Goal: Information Seeking & Learning: Get advice/opinions

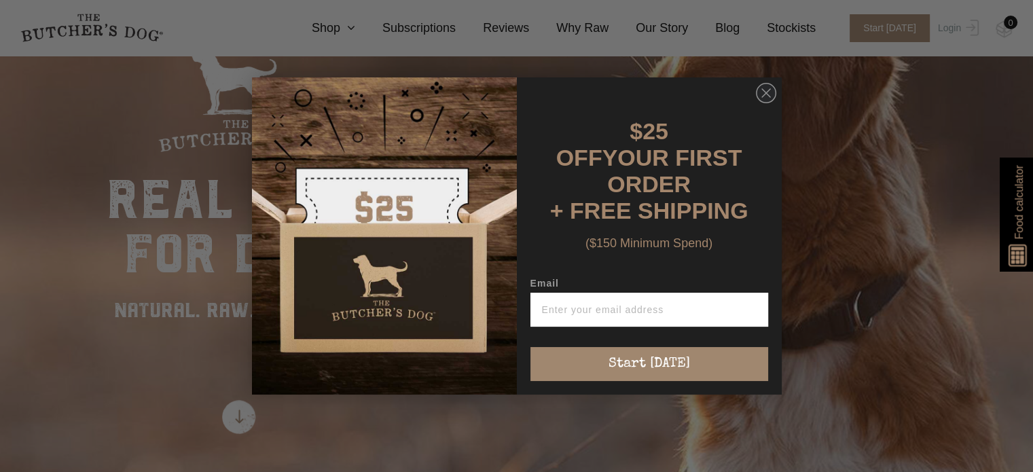
scroll to position [86, 0]
click at [765, 90] on circle "Close dialog" at bounding box center [766, 94] width 20 height 20
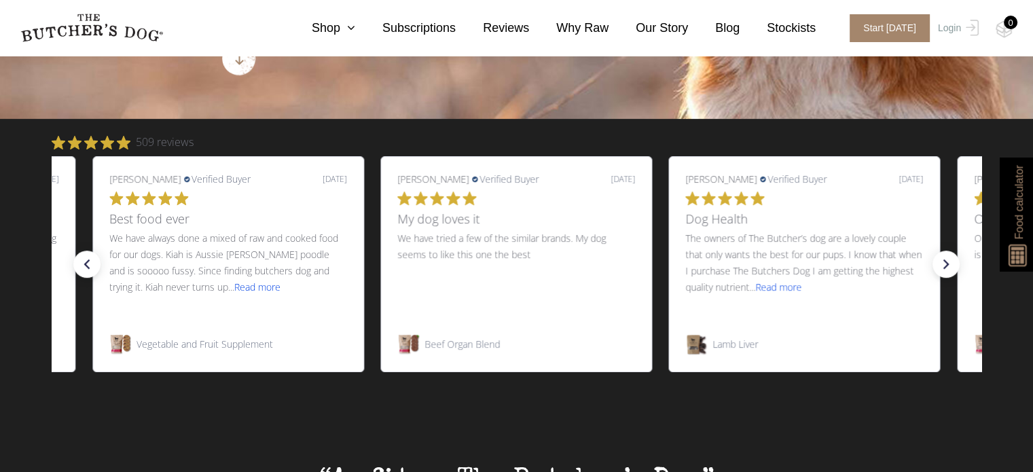
scroll to position [444, 0]
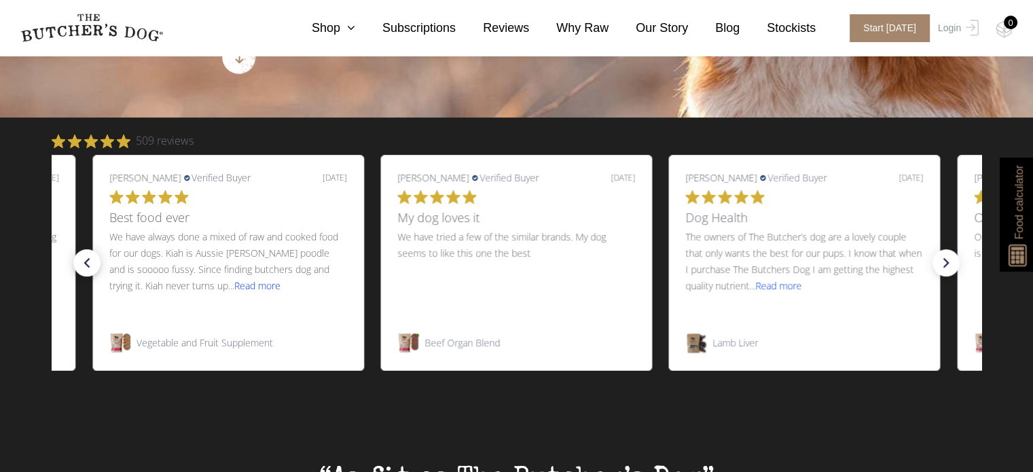
click at [91, 267] on icon "left arrow" at bounding box center [86, 262] width 19 height 19
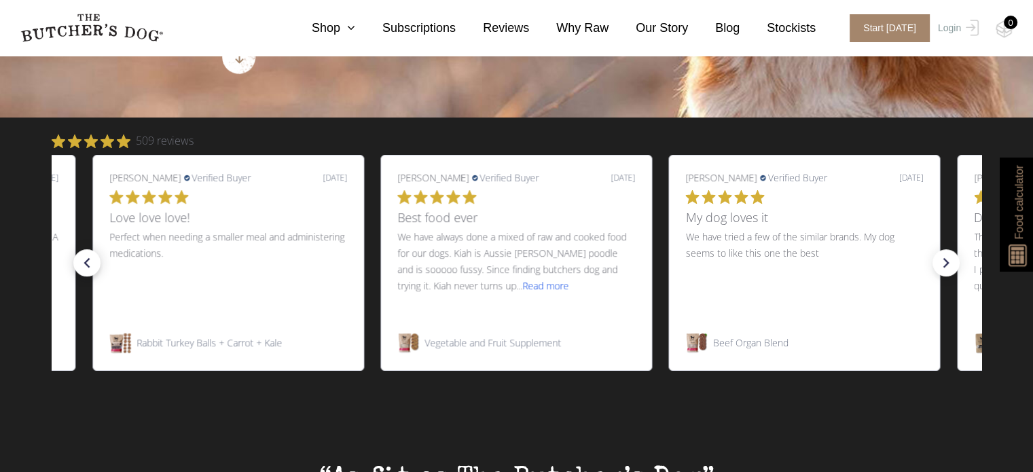
click at [91, 267] on icon "left arrow" at bounding box center [86, 262] width 19 height 19
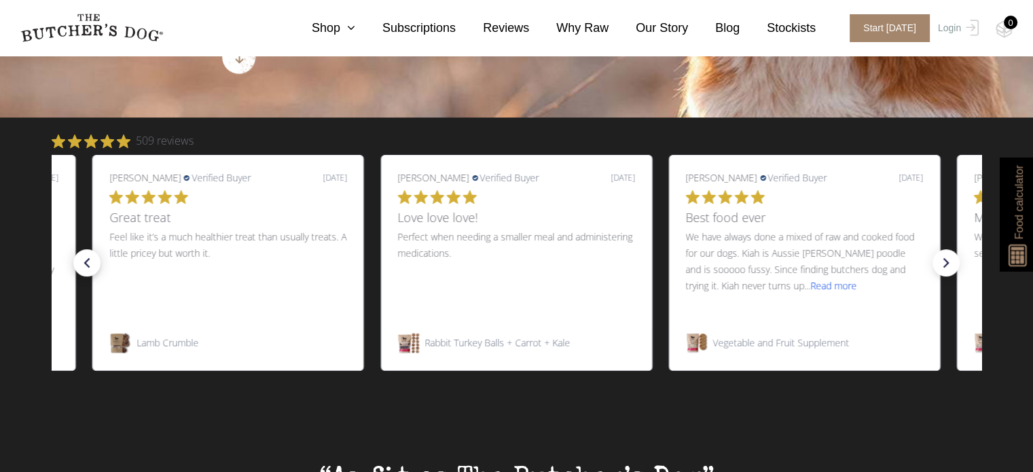
click at [91, 267] on icon "left arrow" at bounding box center [86, 262] width 19 height 19
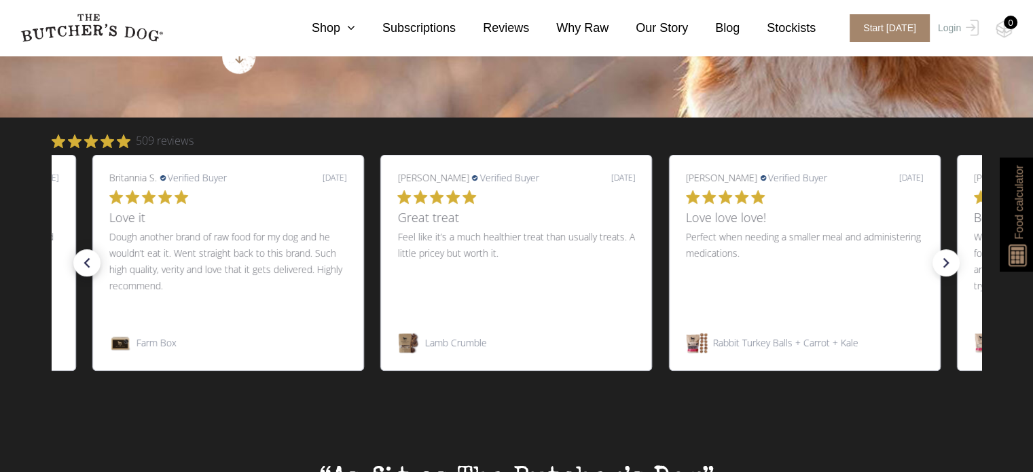
click at [91, 267] on icon "left arrow" at bounding box center [86, 262] width 19 height 19
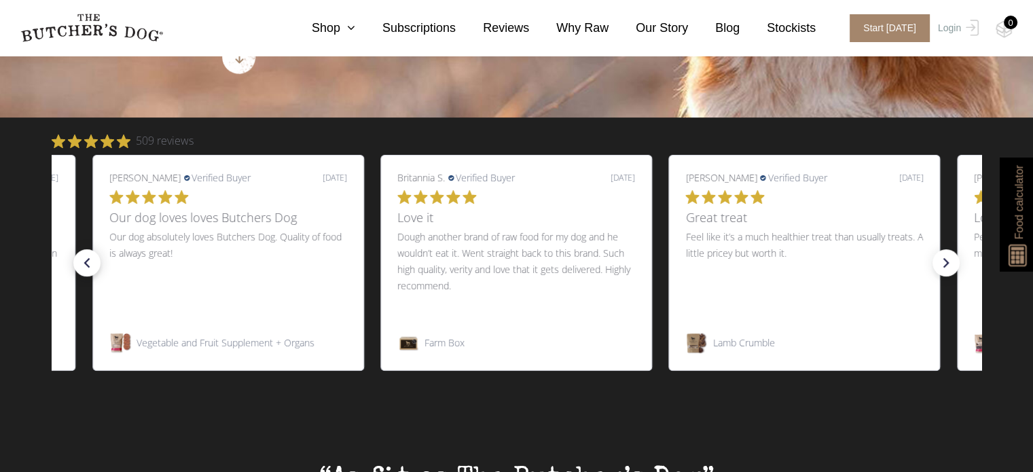
click at [91, 267] on icon "left arrow" at bounding box center [86, 262] width 19 height 19
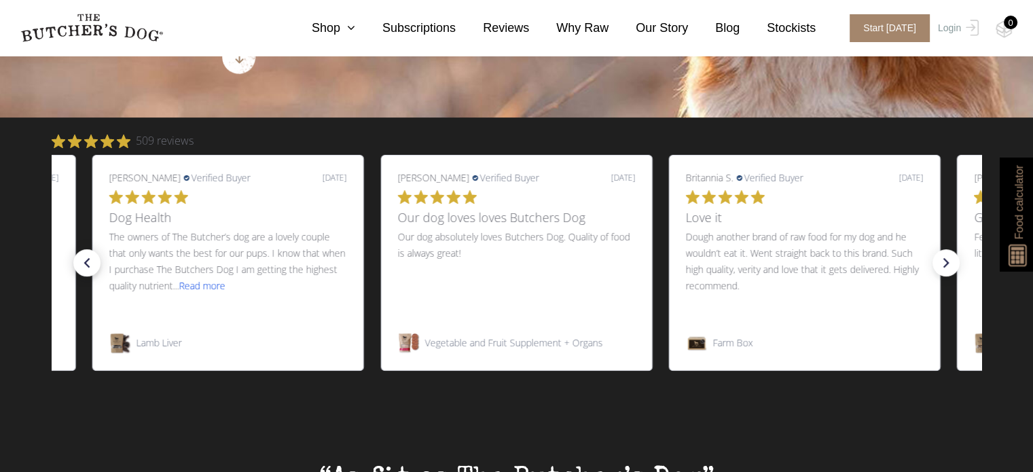
click at [91, 267] on icon "left arrow" at bounding box center [86, 262] width 19 height 19
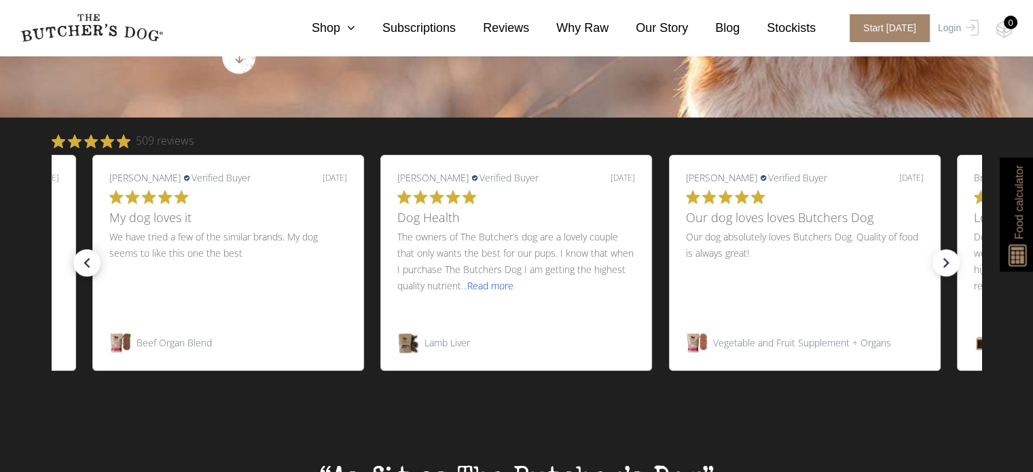
click at [91, 267] on icon "left arrow" at bounding box center [86, 262] width 19 height 19
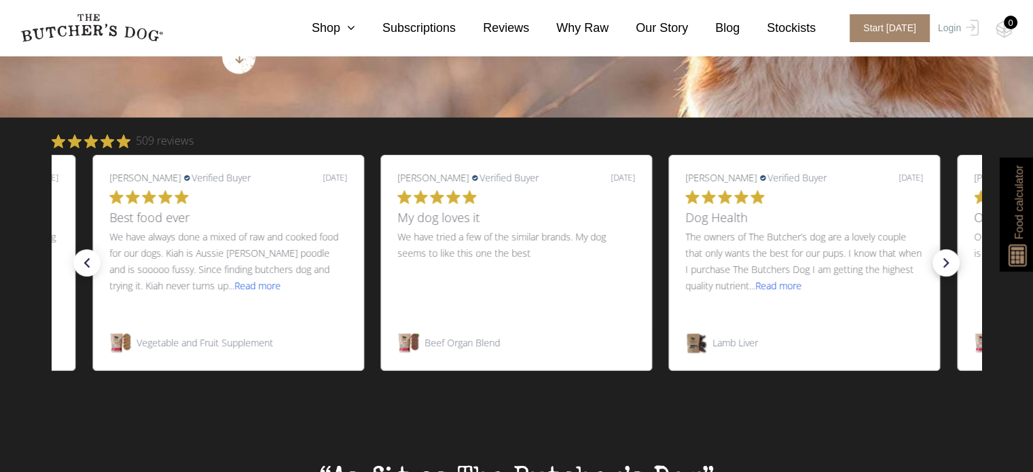
click at [942, 260] on icon "right arrow" at bounding box center [945, 262] width 19 height 19
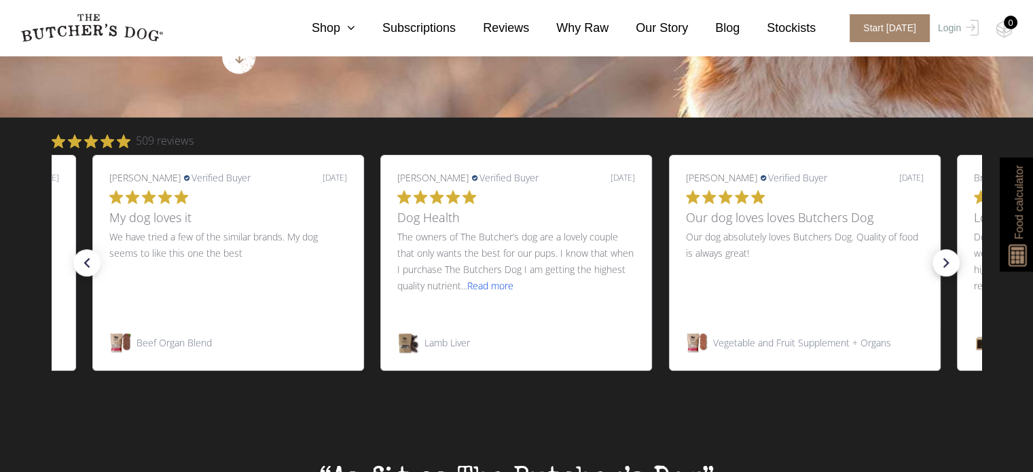
click at [942, 260] on icon "right arrow" at bounding box center [945, 262] width 19 height 19
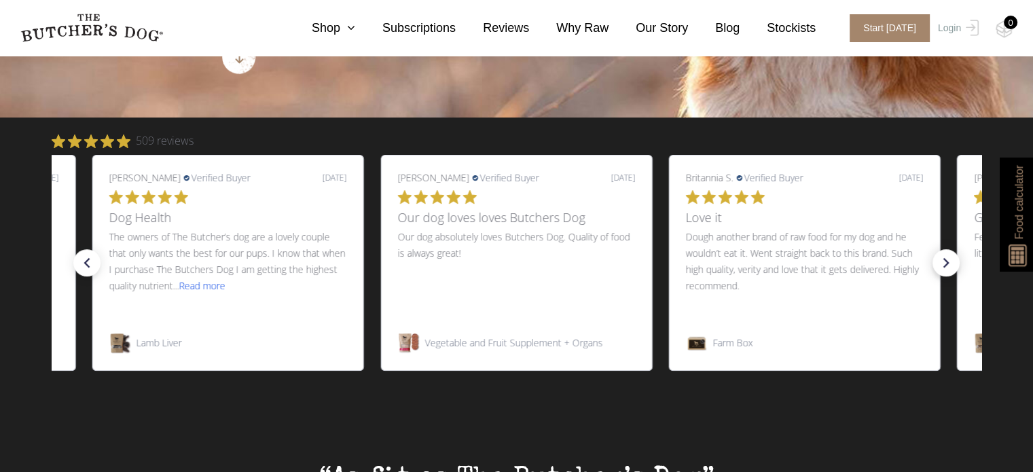
click at [942, 260] on icon "right arrow" at bounding box center [945, 262] width 19 height 19
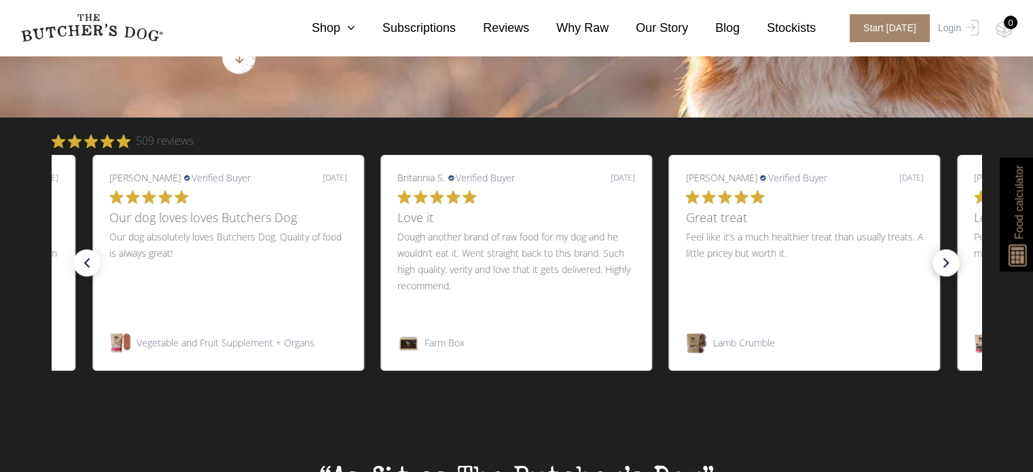
click at [942, 260] on icon "right arrow" at bounding box center [945, 262] width 19 height 19
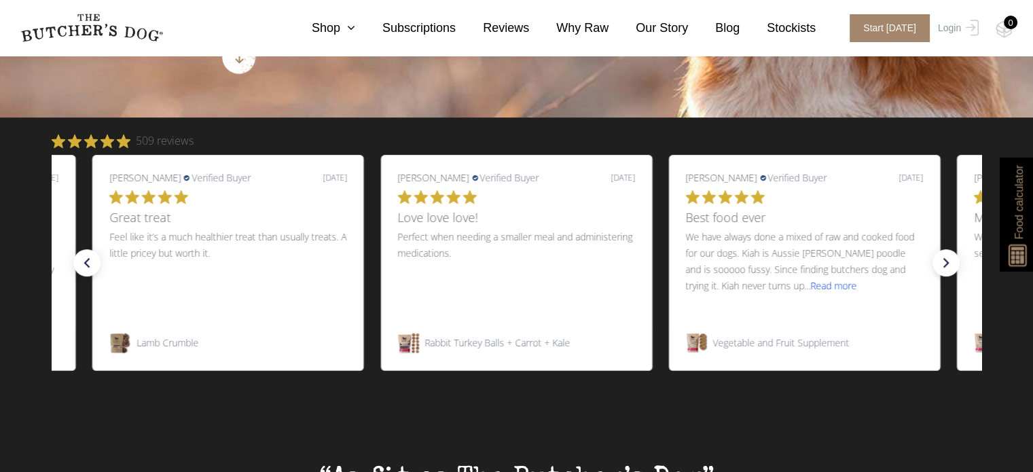
click at [603, 135] on div "509 reviews" at bounding box center [516, 140] width 929 height 17
click at [948, 270] on icon "right arrow" at bounding box center [945, 262] width 19 height 19
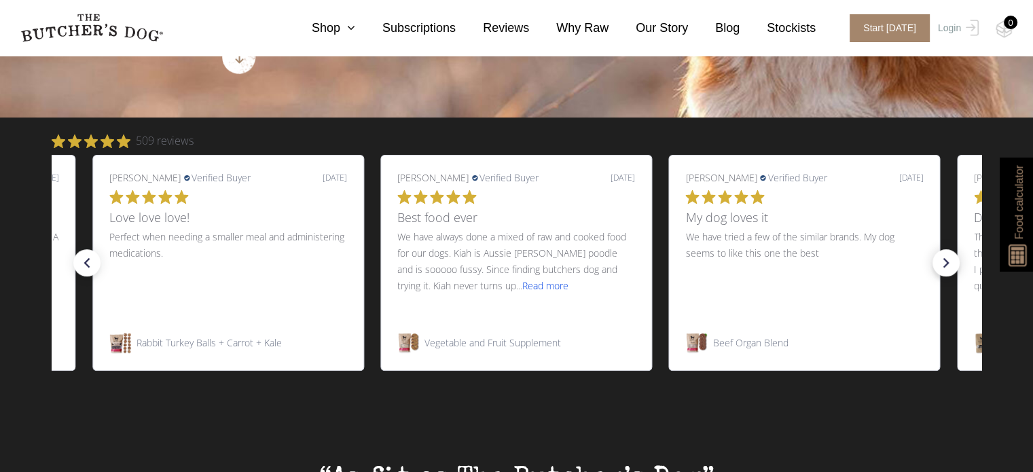
click at [948, 270] on icon "right arrow" at bounding box center [945, 262] width 19 height 19
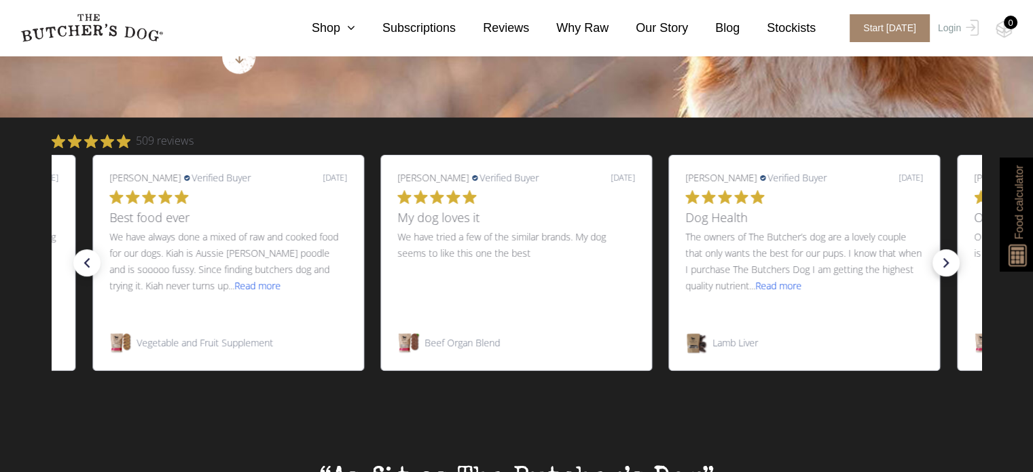
click at [948, 270] on icon "right arrow" at bounding box center [945, 262] width 19 height 19
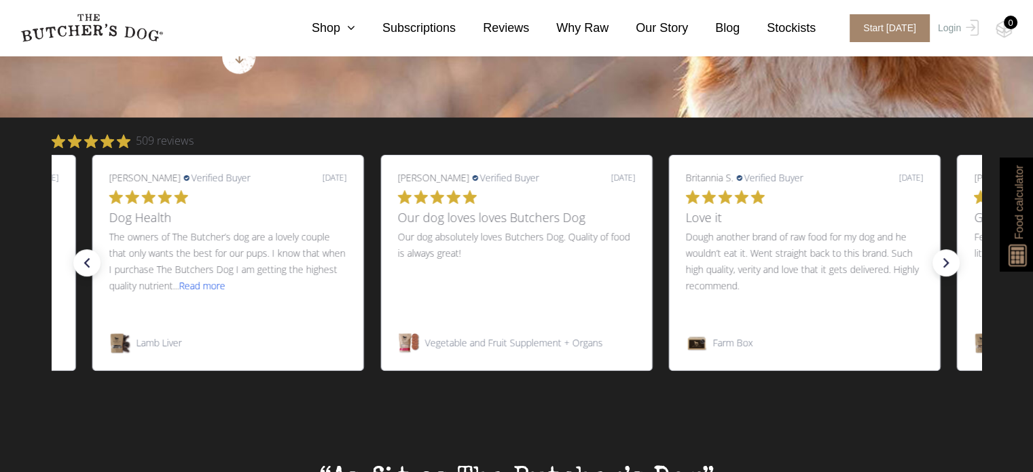
click at [633, 139] on div "509 reviews" at bounding box center [516, 140] width 929 height 17
click at [942, 271] on icon "right arrow" at bounding box center [945, 262] width 19 height 19
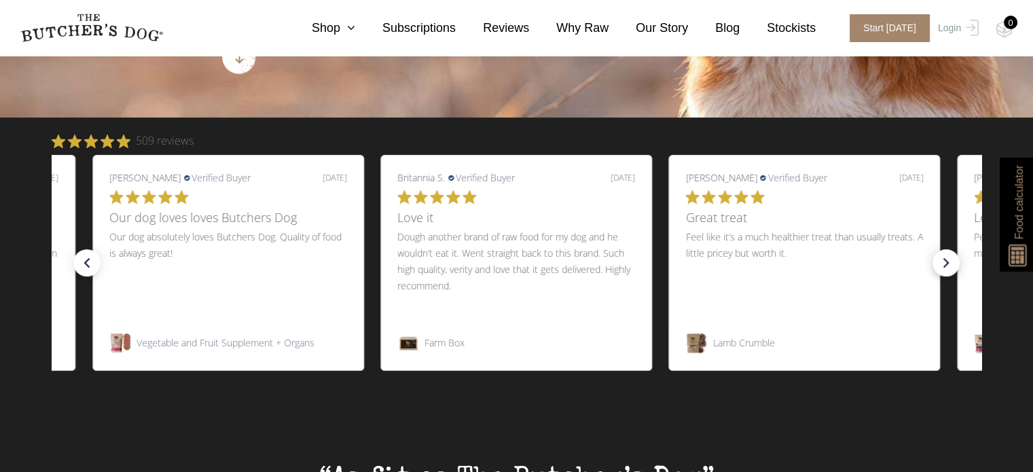
click at [942, 271] on icon "right arrow" at bounding box center [945, 262] width 19 height 19
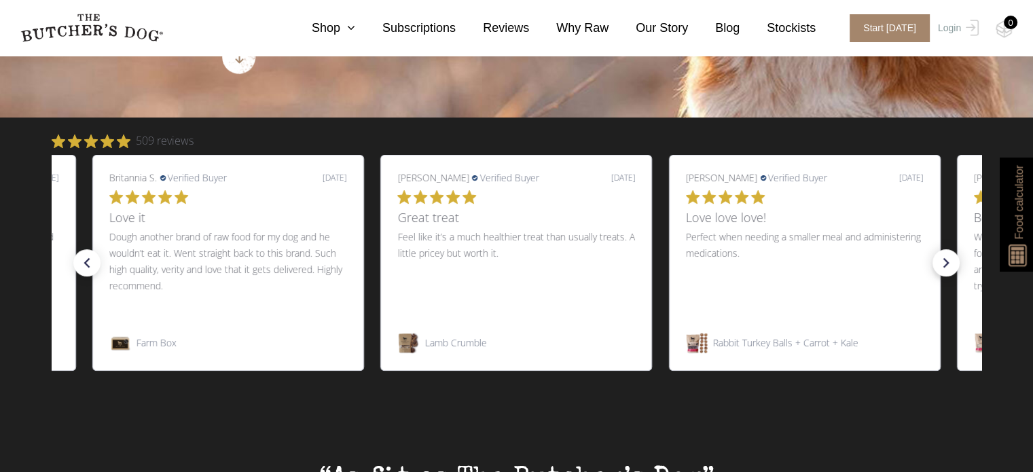
click at [942, 271] on icon "right arrow" at bounding box center [945, 262] width 19 height 19
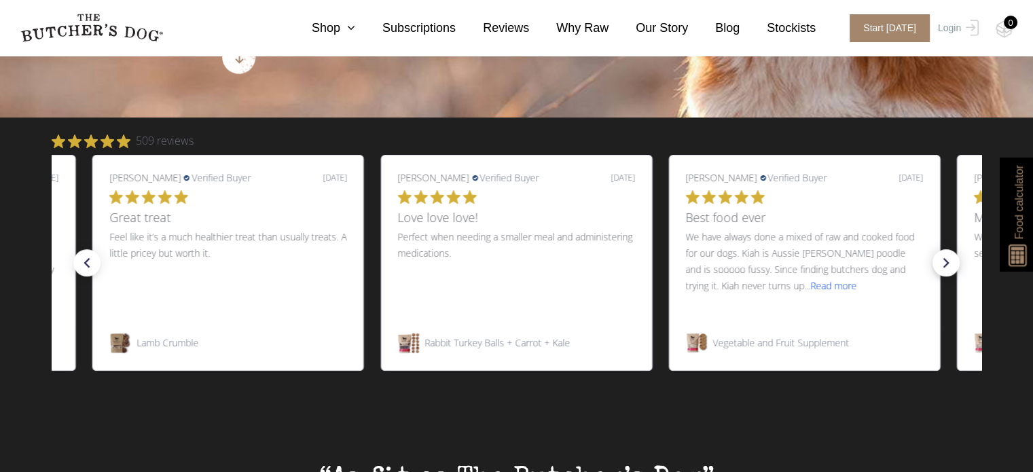
click at [942, 271] on icon "right arrow" at bounding box center [945, 262] width 19 height 19
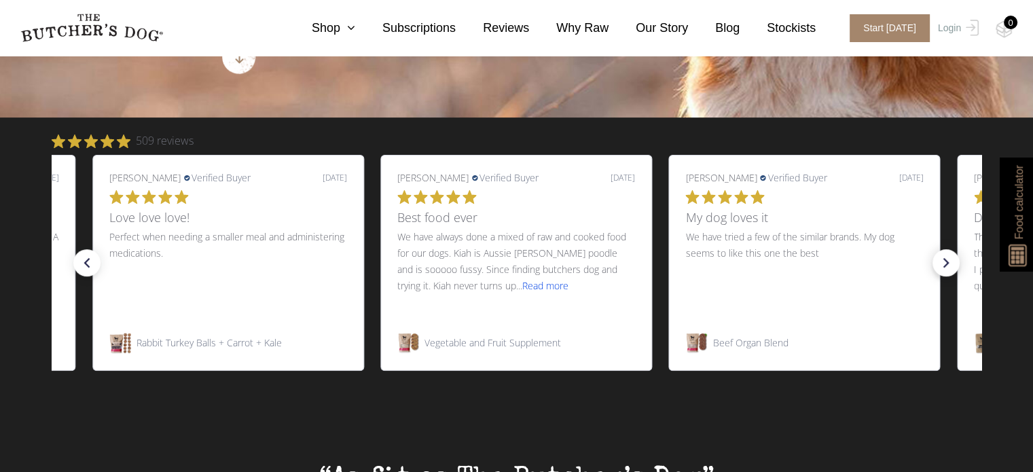
click at [942, 271] on icon "right arrow" at bounding box center [945, 262] width 19 height 19
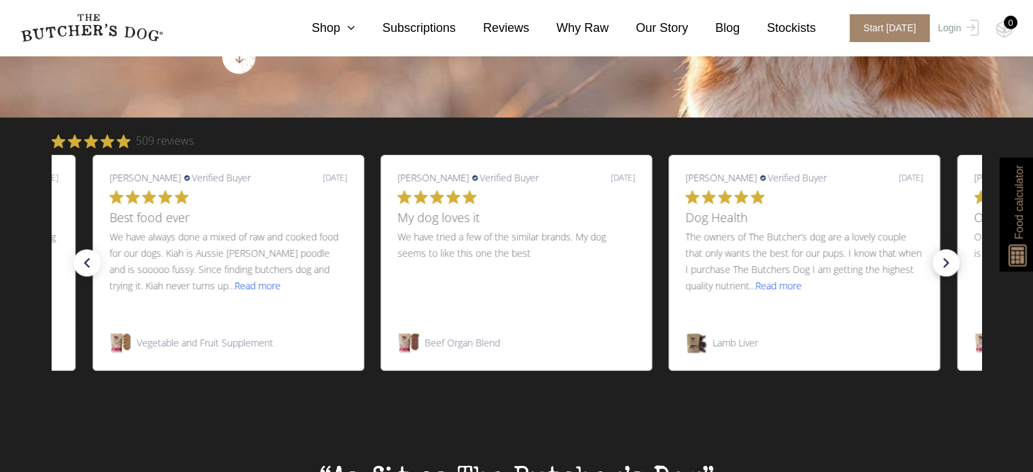
click at [942, 271] on icon "right arrow" at bounding box center [945, 262] width 19 height 19
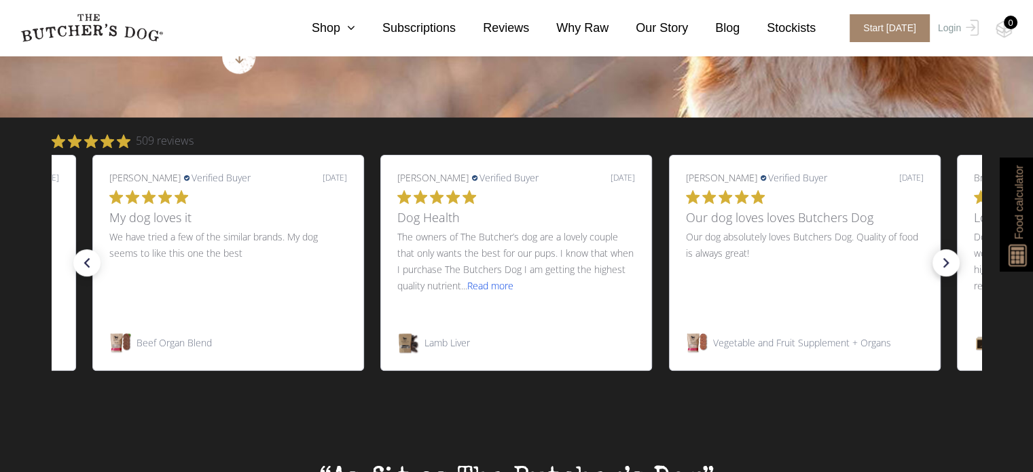
click at [942, 271] on icon "right arrow" at bounding box center [945, 262] width 19 height 19
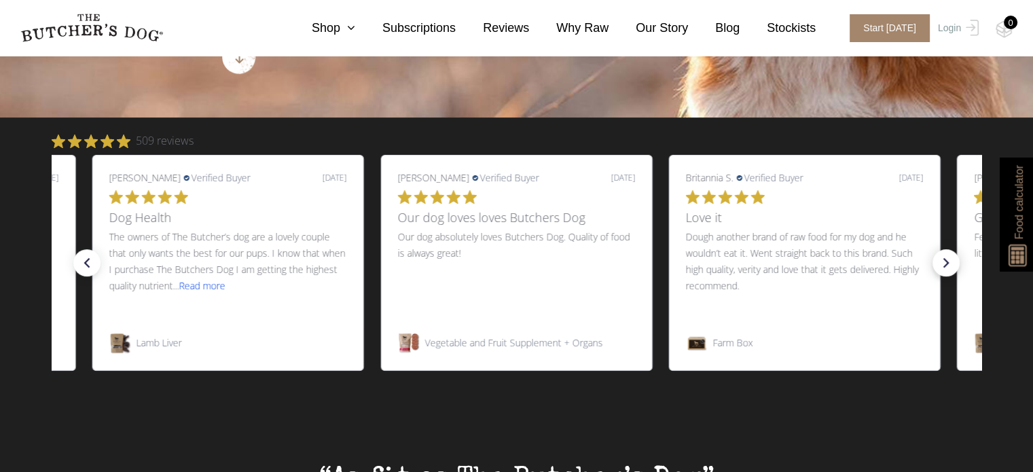
click at [942, 271] on icon "right arrow" at bounding box center [945, 262] width 19 height 19
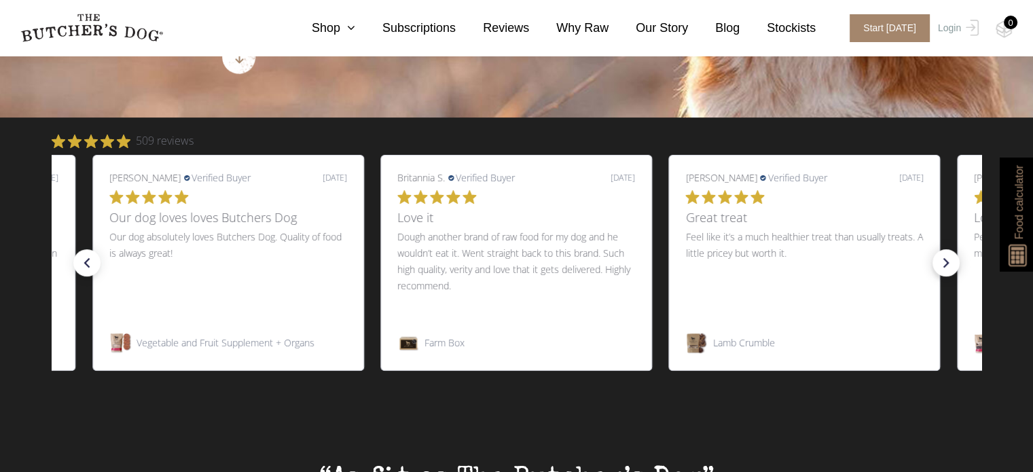
click at [942, 271] on icon "right arrow" at bounding box center [945, 262] width 19 height 19
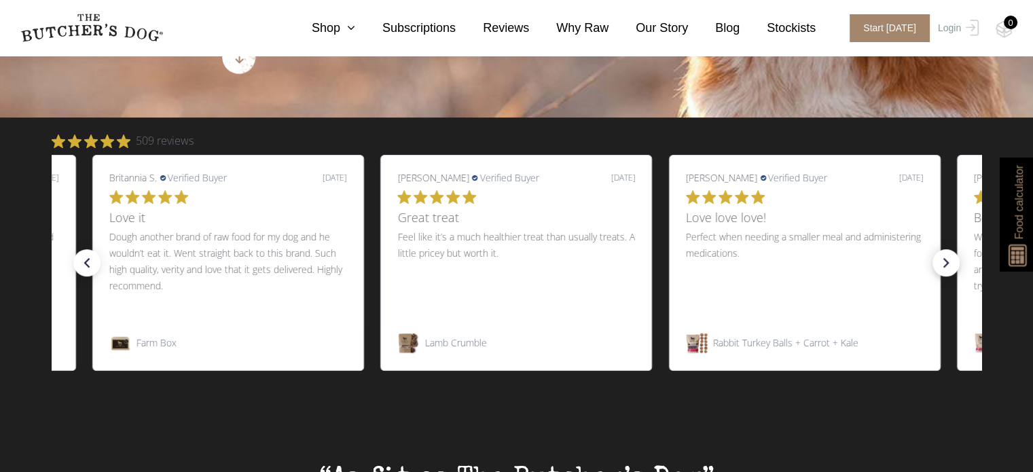
click at [942, 271] on icon "right arrow" at bounding box center [945, 262] width 19 height 19
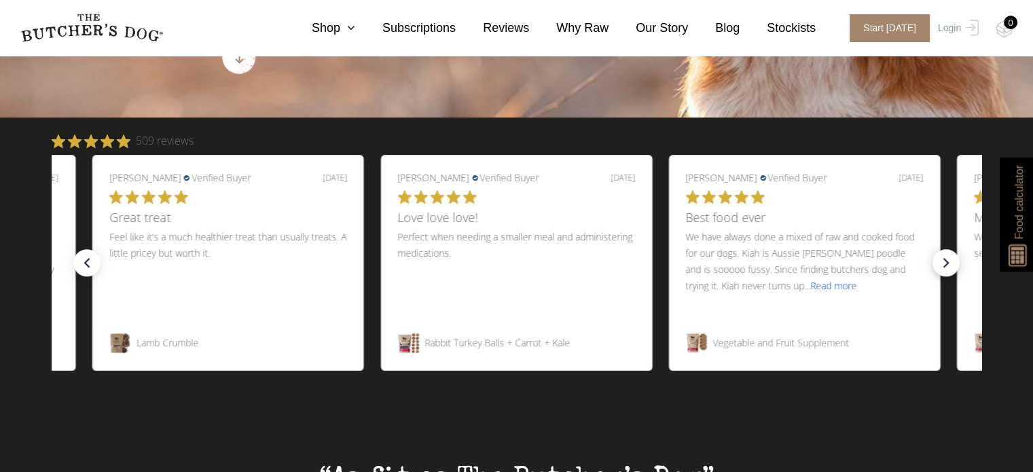
click at [942, 271] on icon "right arrow" at bounding box center [945, 262] width 19 height 19
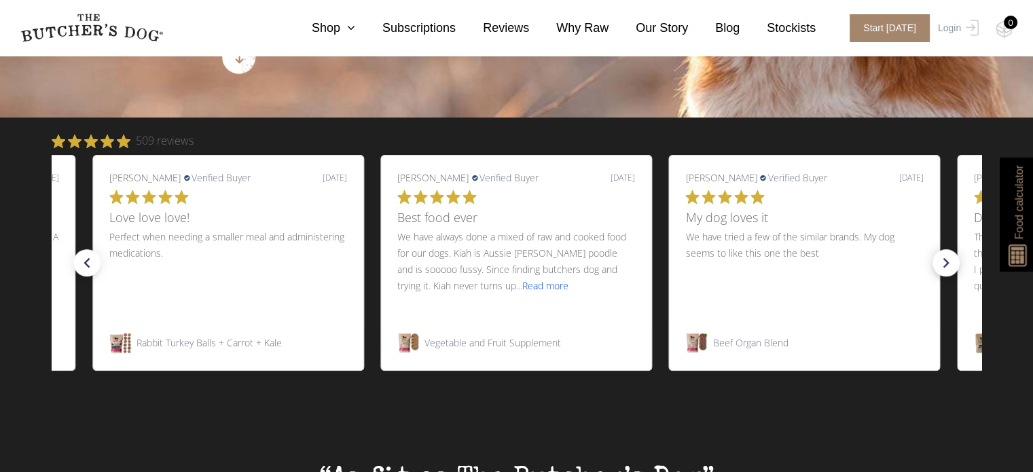
click at [942, 271] on icon "right arrow" at bounding box center [945, 262] width 19 height 19
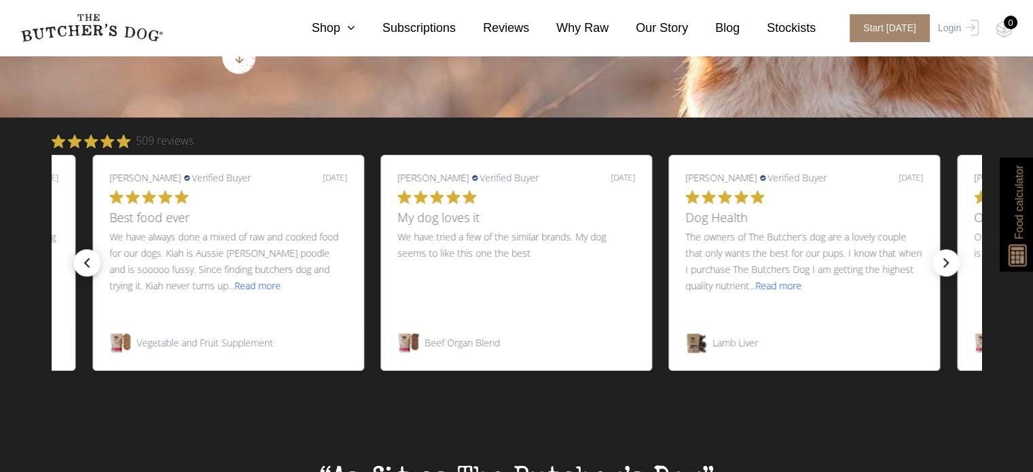
click at [79, 257] on icon "left arrow" at bounding box center [86, 262] width 19 height 19
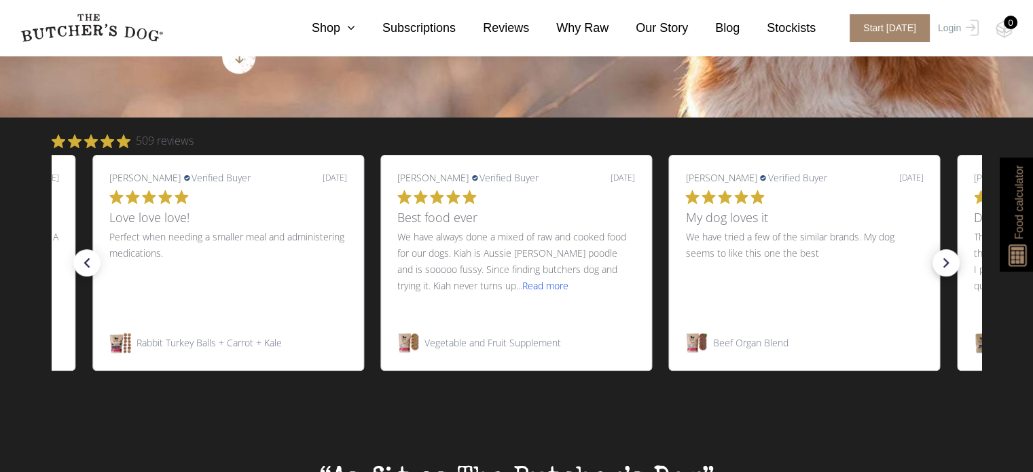
click at [945, 268] on icon "right arrow" at bounding box center [945, 262] width 19 height 19
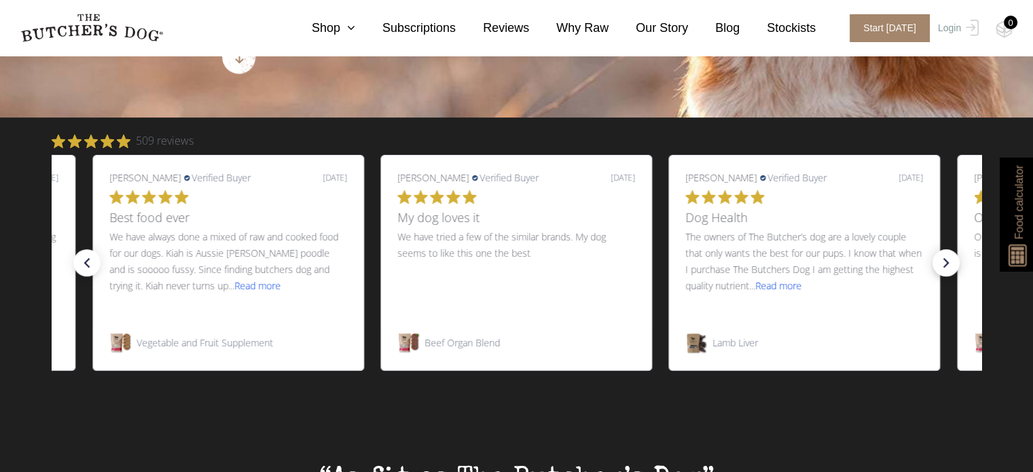
click at [945, 268] on icon "right arrow" at bounding box center [945, 262] width 19 height 19
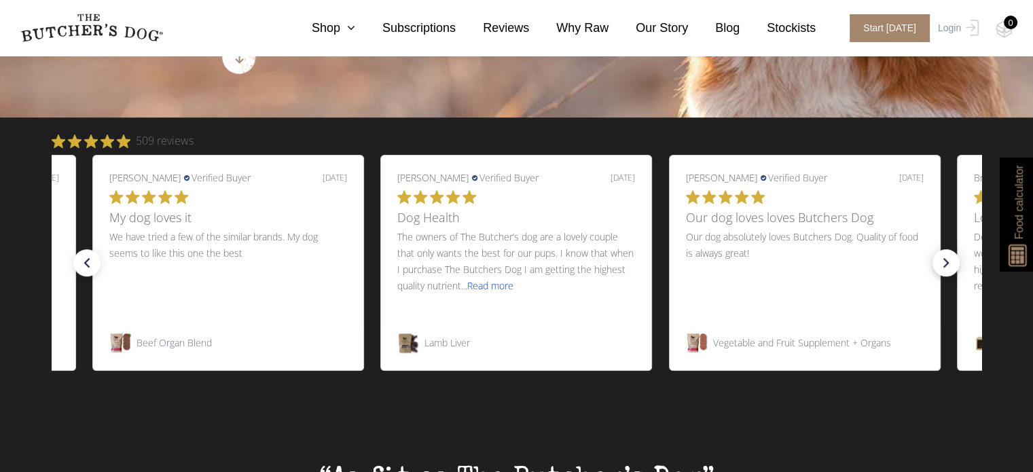
click at [945, 268] on icon "right arrow" at bounding box center [945, 262] width 19 height 19
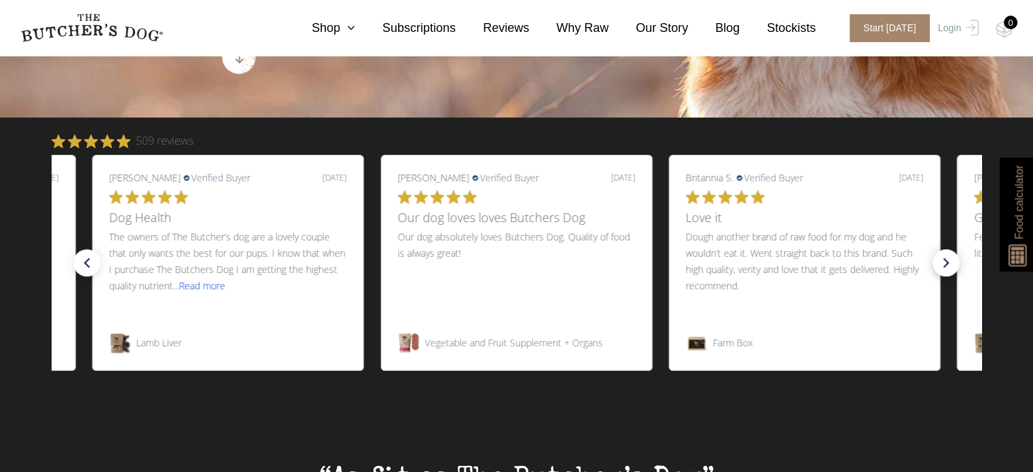
click at [945, 268] on icon "right arrow" at bounding box center [945, 262] width 19 height 19
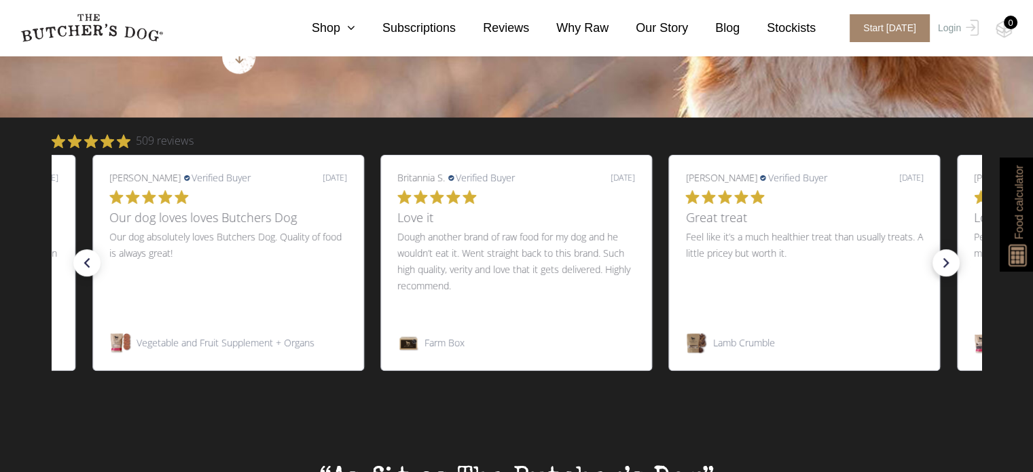
click at [945, 268] on icon "right arrow" at bounding box center [945, 262] width 19 height 19
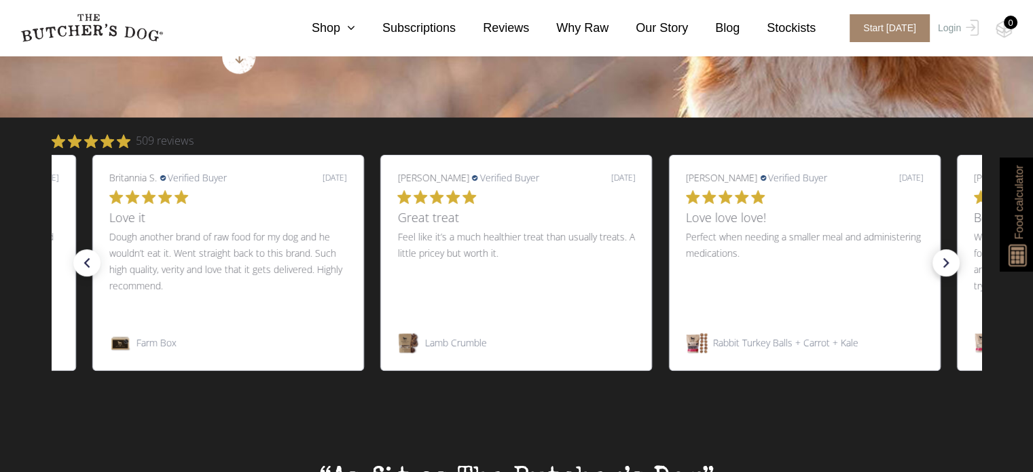
click at [945, 268] on icon "right arrow" at bounding box center [945, 262] width 19 height 19
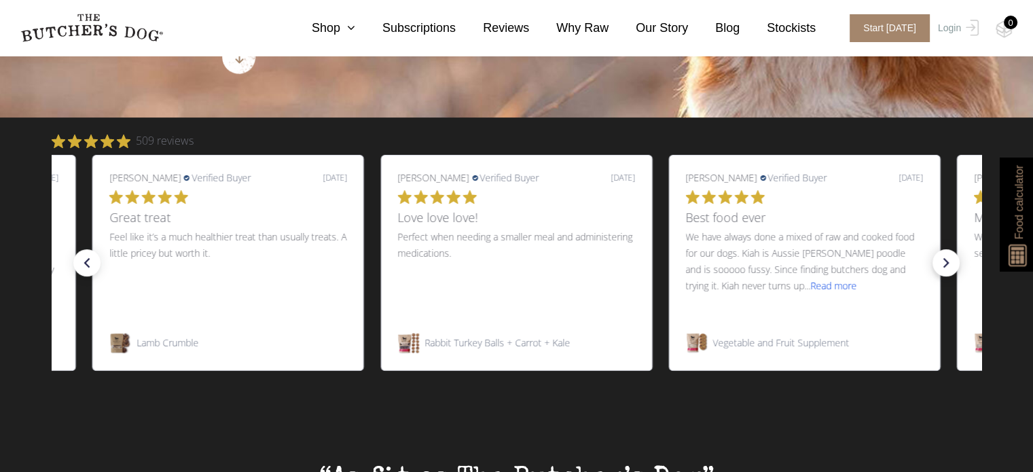
click at [945, 268] on icon "right arrow" at bounding box center [945, 262] width 19 height 19
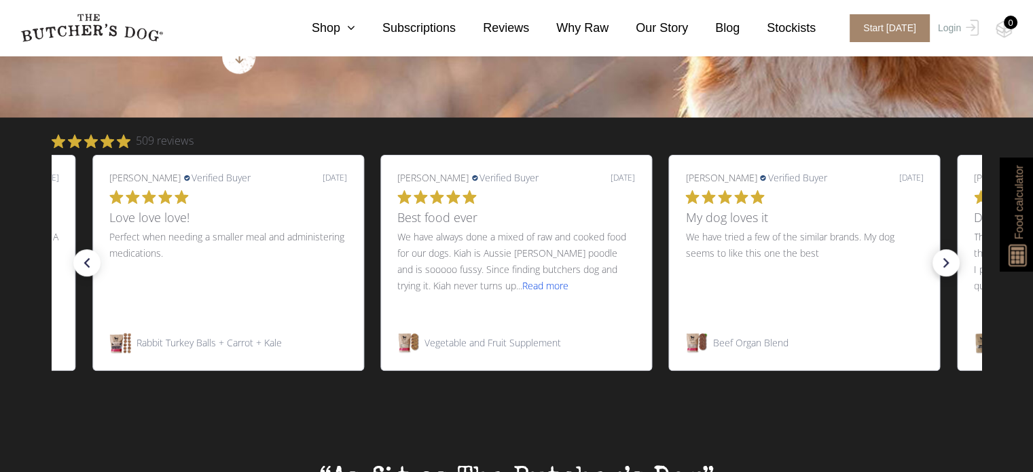
click at [945, 268] on icon "right arrow" at bounding box center [945, 262] width 19 height 19
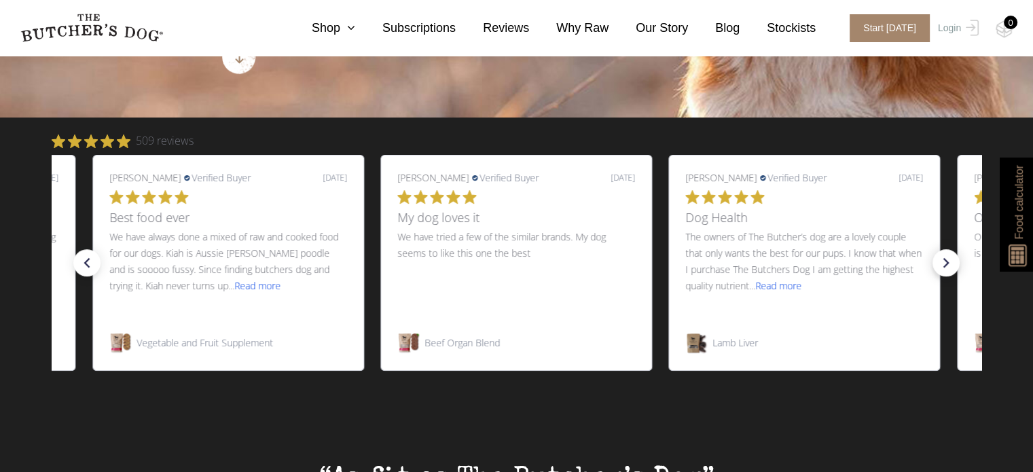
click at [945, 268] on icon "right arrow" at bounding box center [945, 262] width 19 height 19
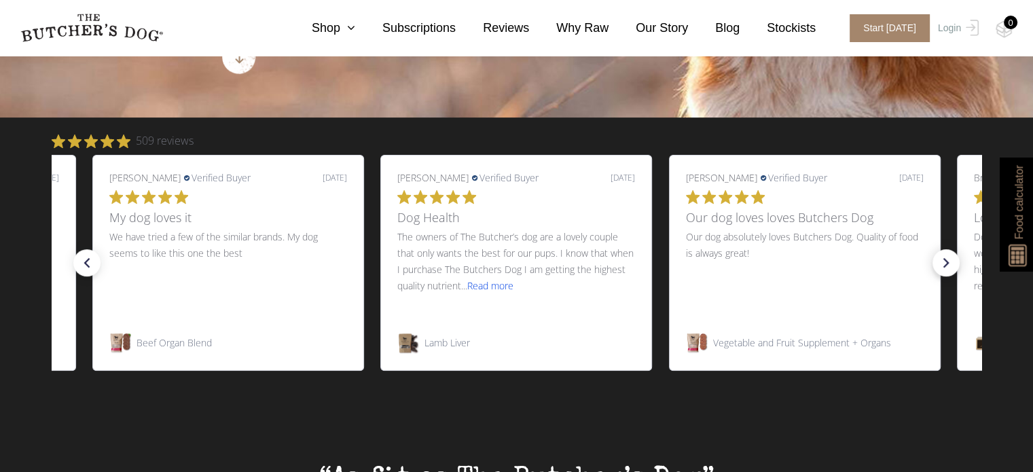
click at [945, 268] on icon "right arrow" at bounding box center [945, 262] width 19 height 19
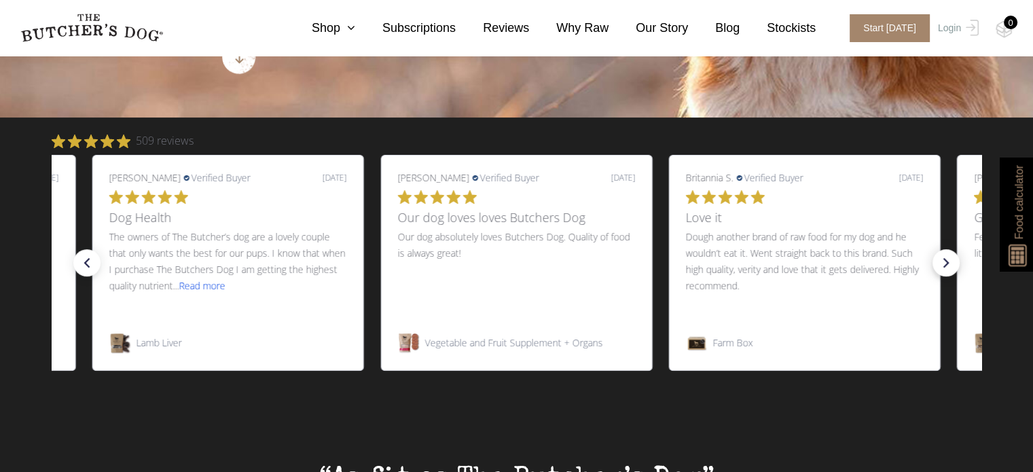
click at [945, 268] on icon "right arrow" at bounding box center [945, 262] width 19 height 19
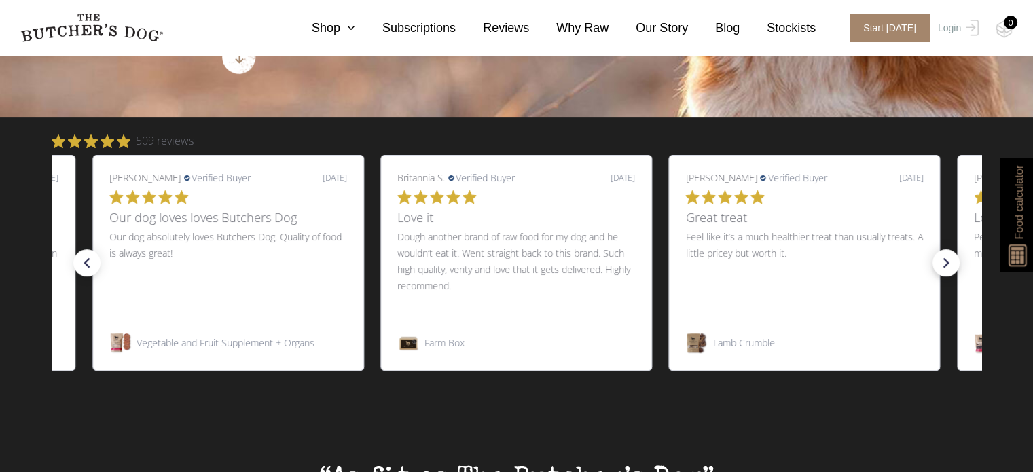
click at [945, 268] on icon "right arrow" at bounding box center [945, 262] width 19 height 19
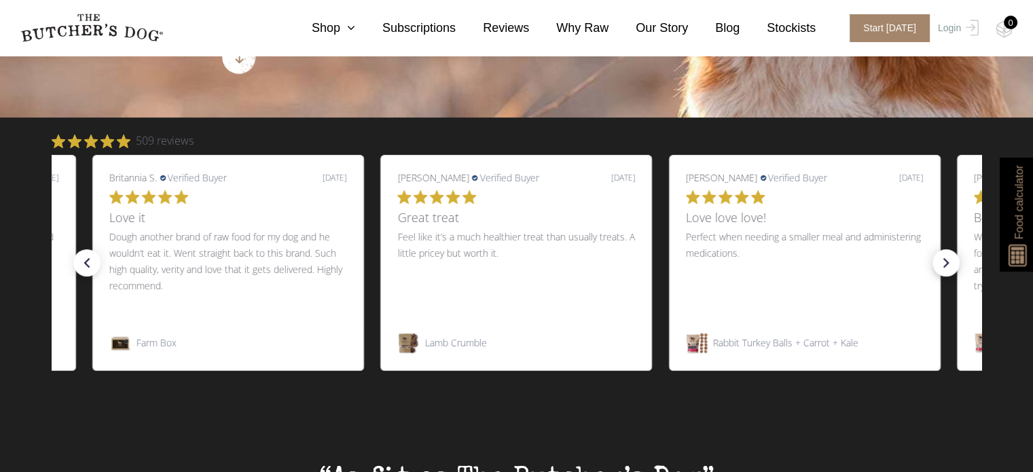
click at [945, 268] on icon "right arrow" at bounding box center [945, 262] width 19 height 19
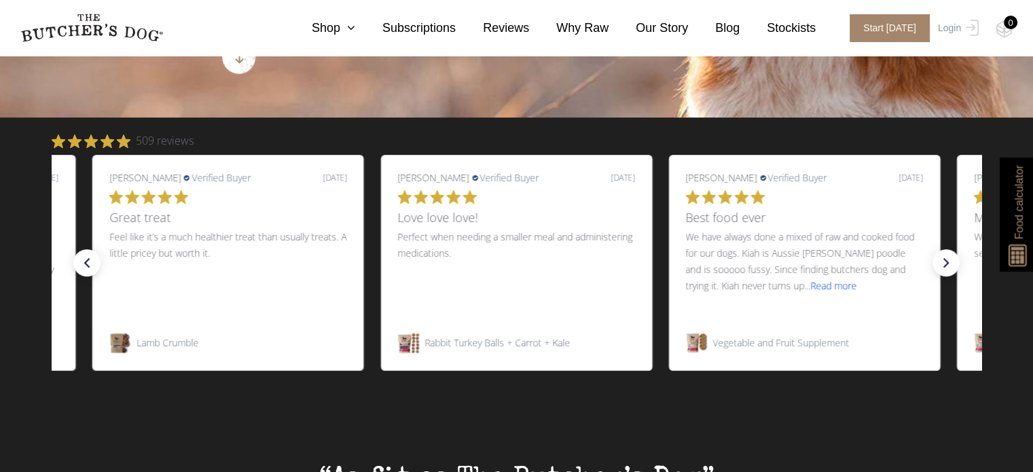
click at [811, 288] on span "Read more" at bounding box center [834, 285] width 46 height 13
click at [948, 271] on icon "right arrow" at bounding box center [945, 262] width 19 height 19
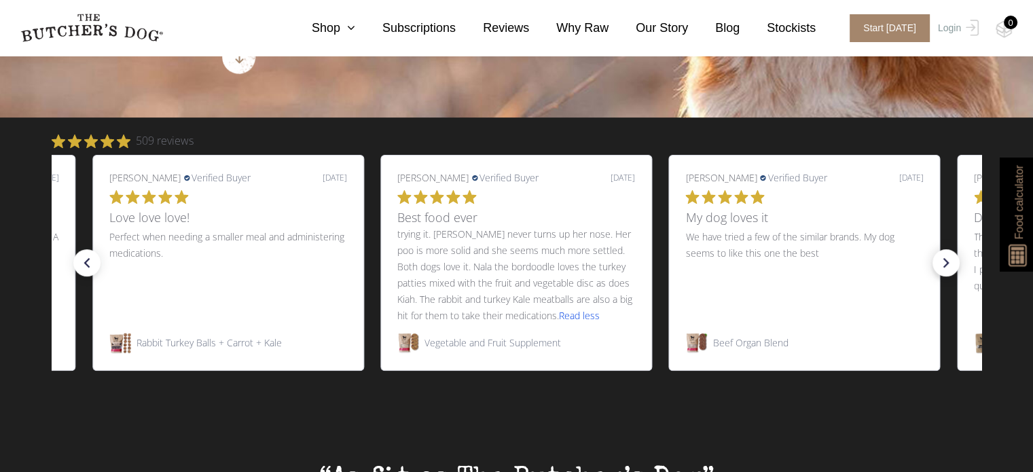
click at [947, 259] on icon "right arrow" at bounding box center [945, 262] width 19 height 19
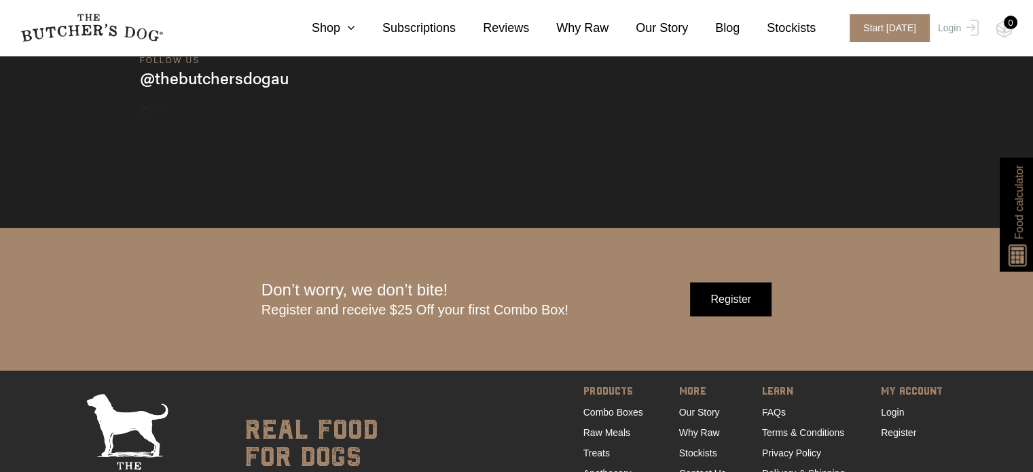
scroll to position [4185, 0]
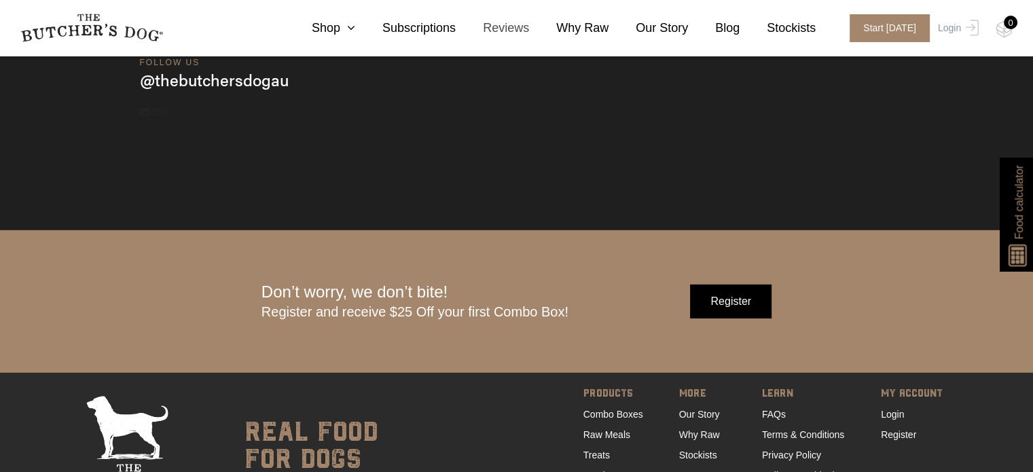
click at [500, 26] on link "Reviews" at bounding box center [492, 28] width 73 height 18
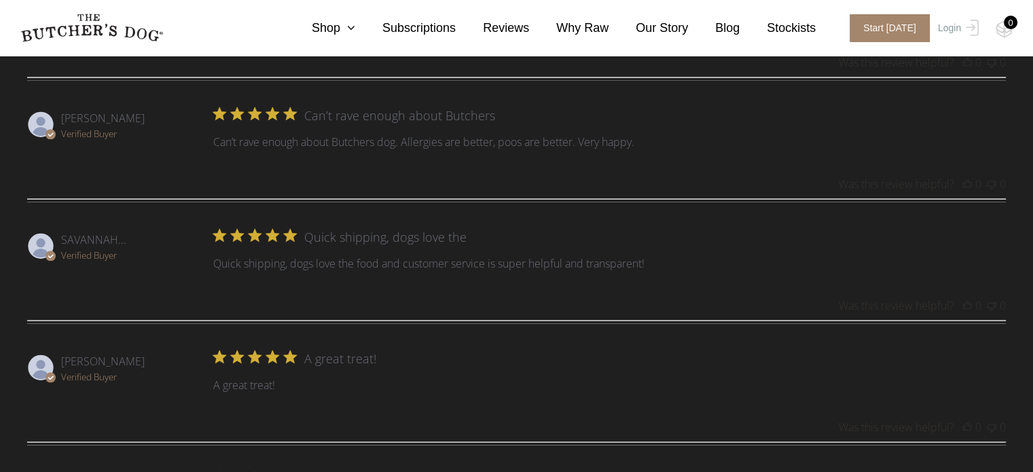
scroll to position [1988, 0]
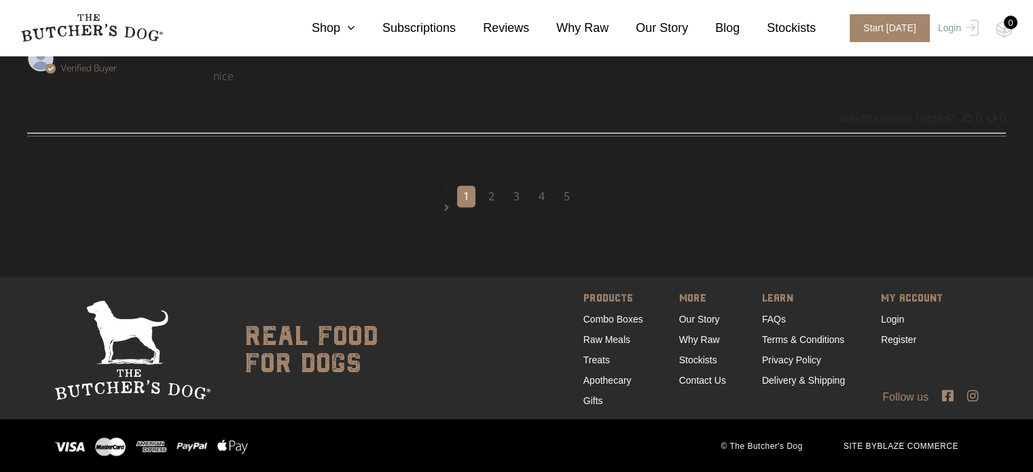
click at [484, 184] on link "Navigate to previous page" at bounding box center [516, 185] width 145 height 44
click at [489, 192] on link "2" at bounding box center [491, 196] width 18 height 22
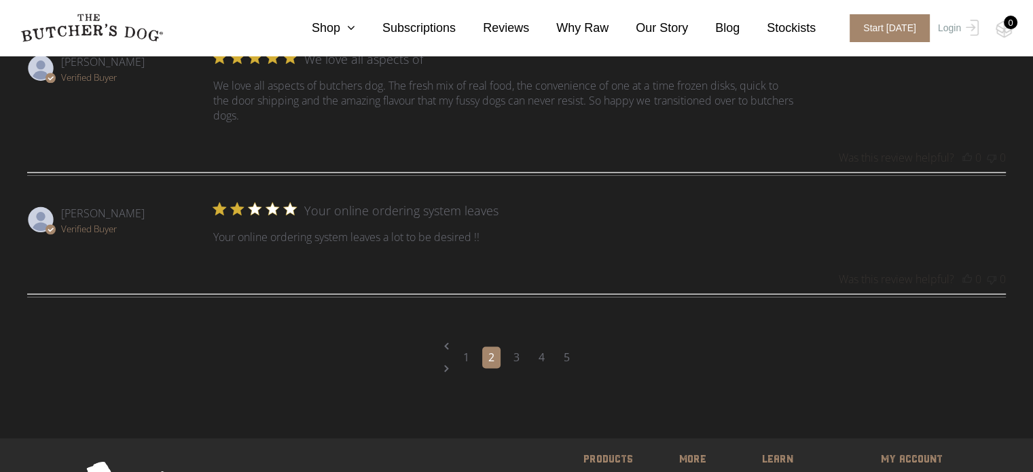
scroll to position [1826, 0]
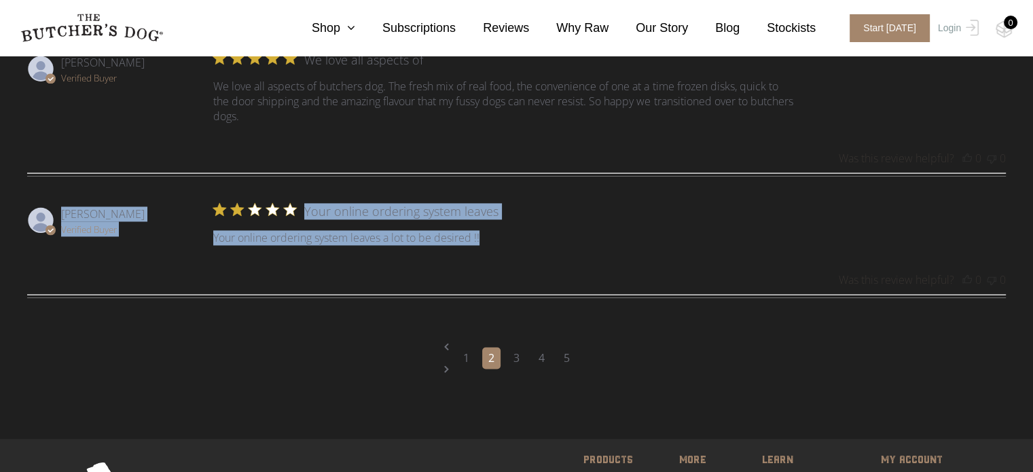
drag, startPoint x: 482, startPoint y: 241, endPoint x: 11, endPoint y: 206, distance: 472.5
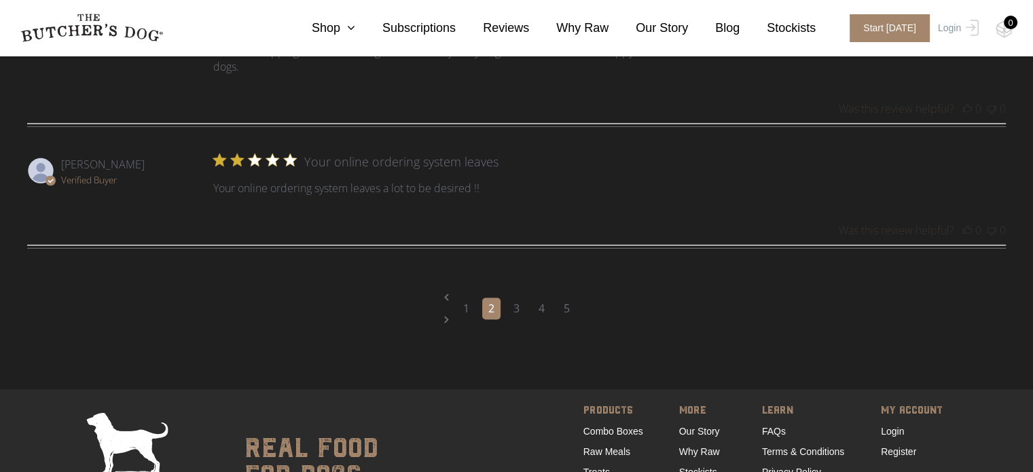
scroll to position [1877, 0]
click at [521, 308] on link "3" at bounding box center [516, 308] width 18 height 22
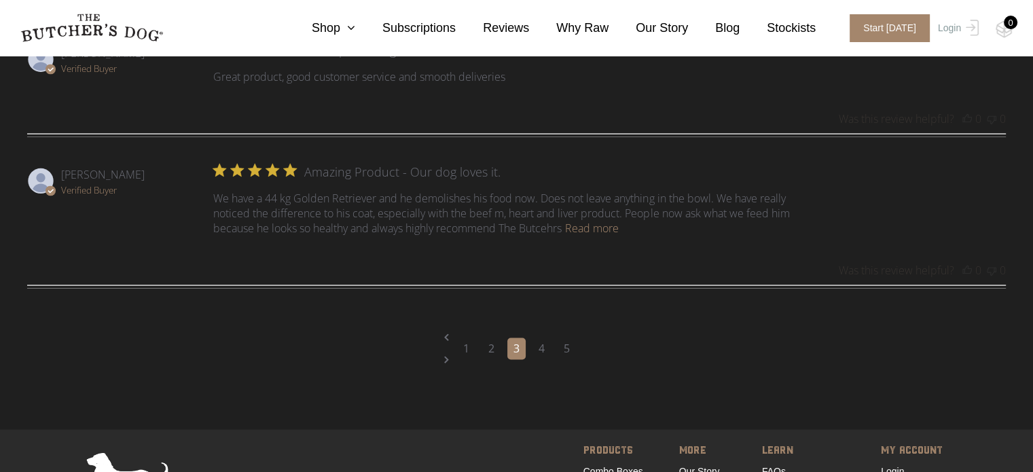
scroll to position [2032, 0]
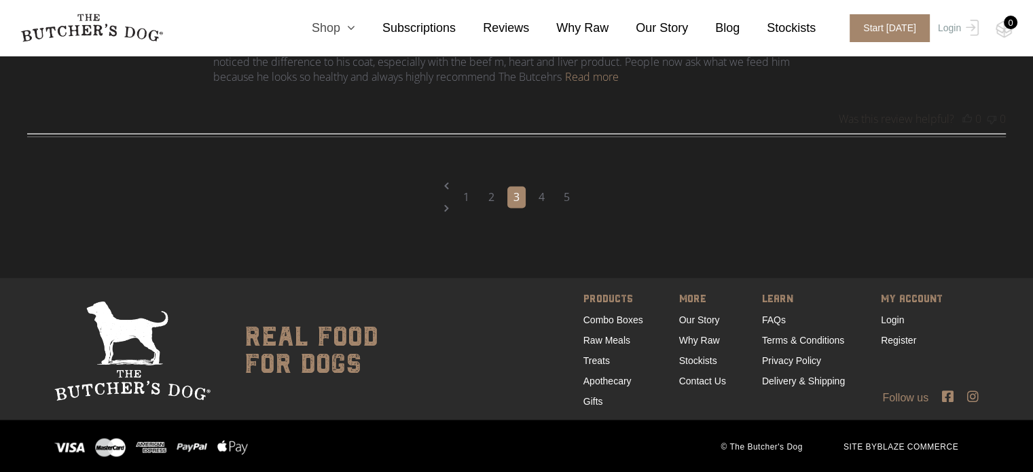
click at [355, 37] on link "Shop" at bounding box center [319, 28] width 71 height 18
